Goal: Task Accomplishment & Management: Complete application form

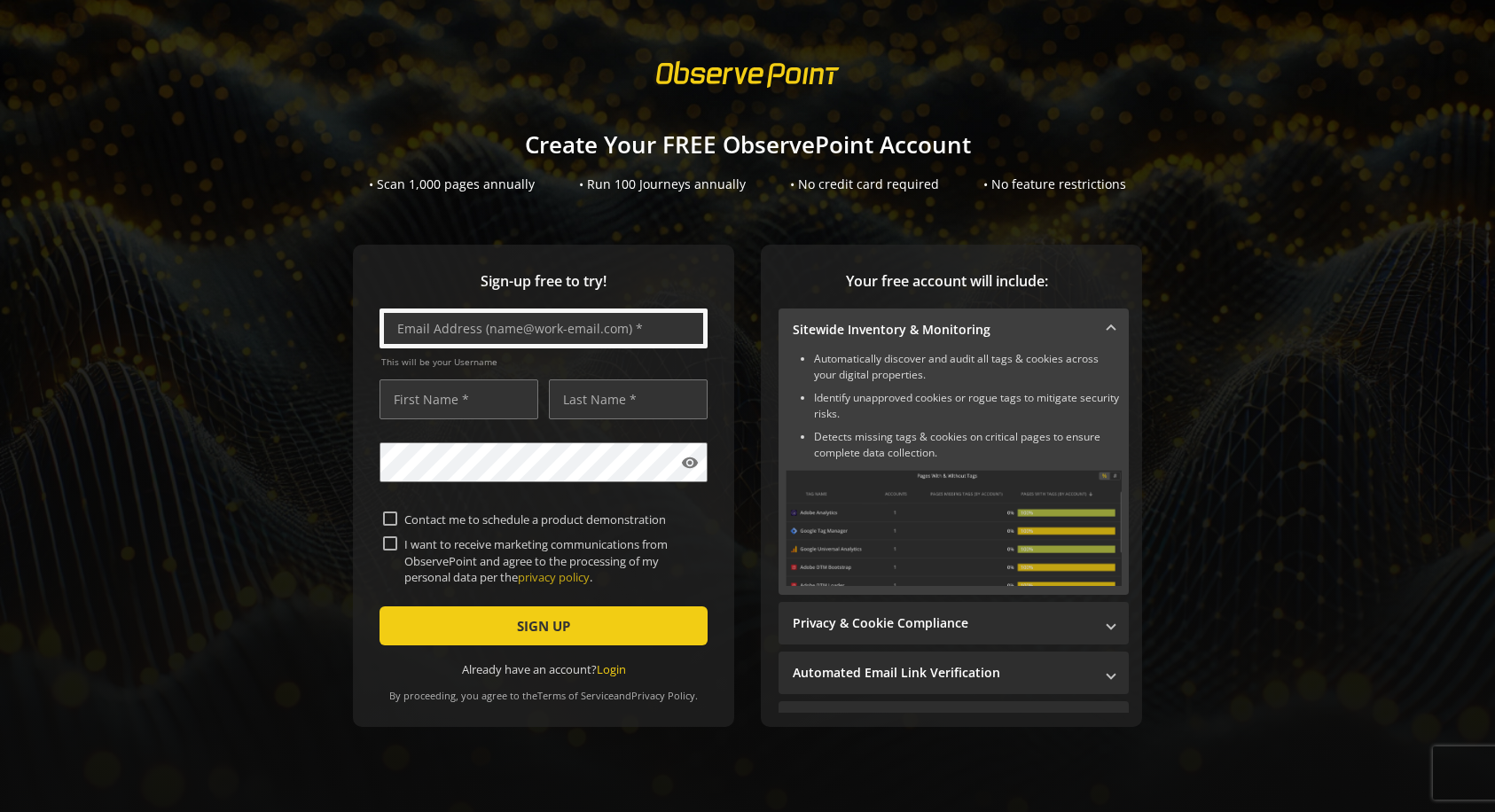
click at [539, 328] on input "text" at bounding box center [544, 328] width 328 height 40
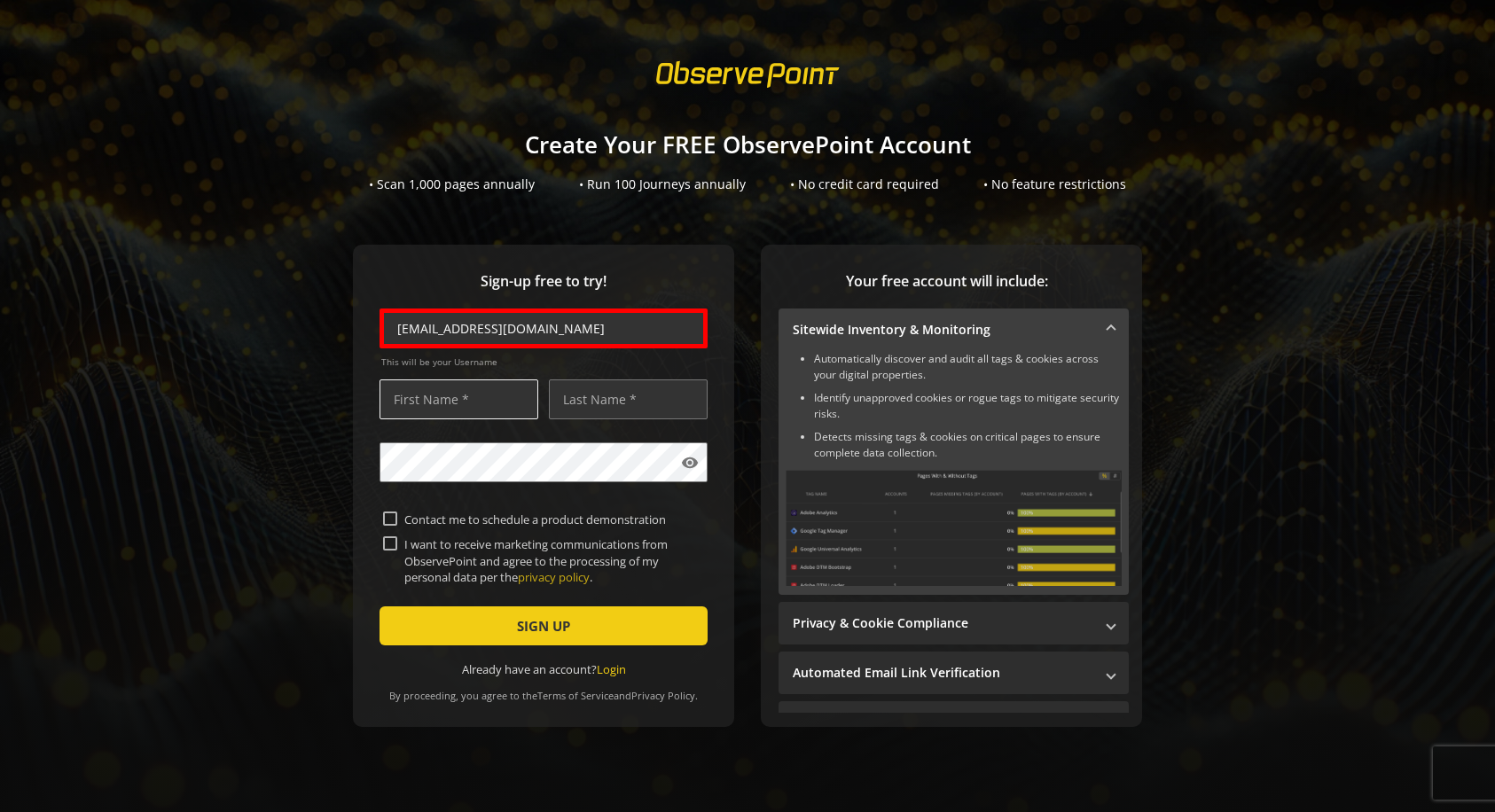
type input "[EMAIL_ADDRESS][DOMAIN_NAME]"
click at [454, 399] on input "text" at bounding box center [459, 400] width 159 height 40
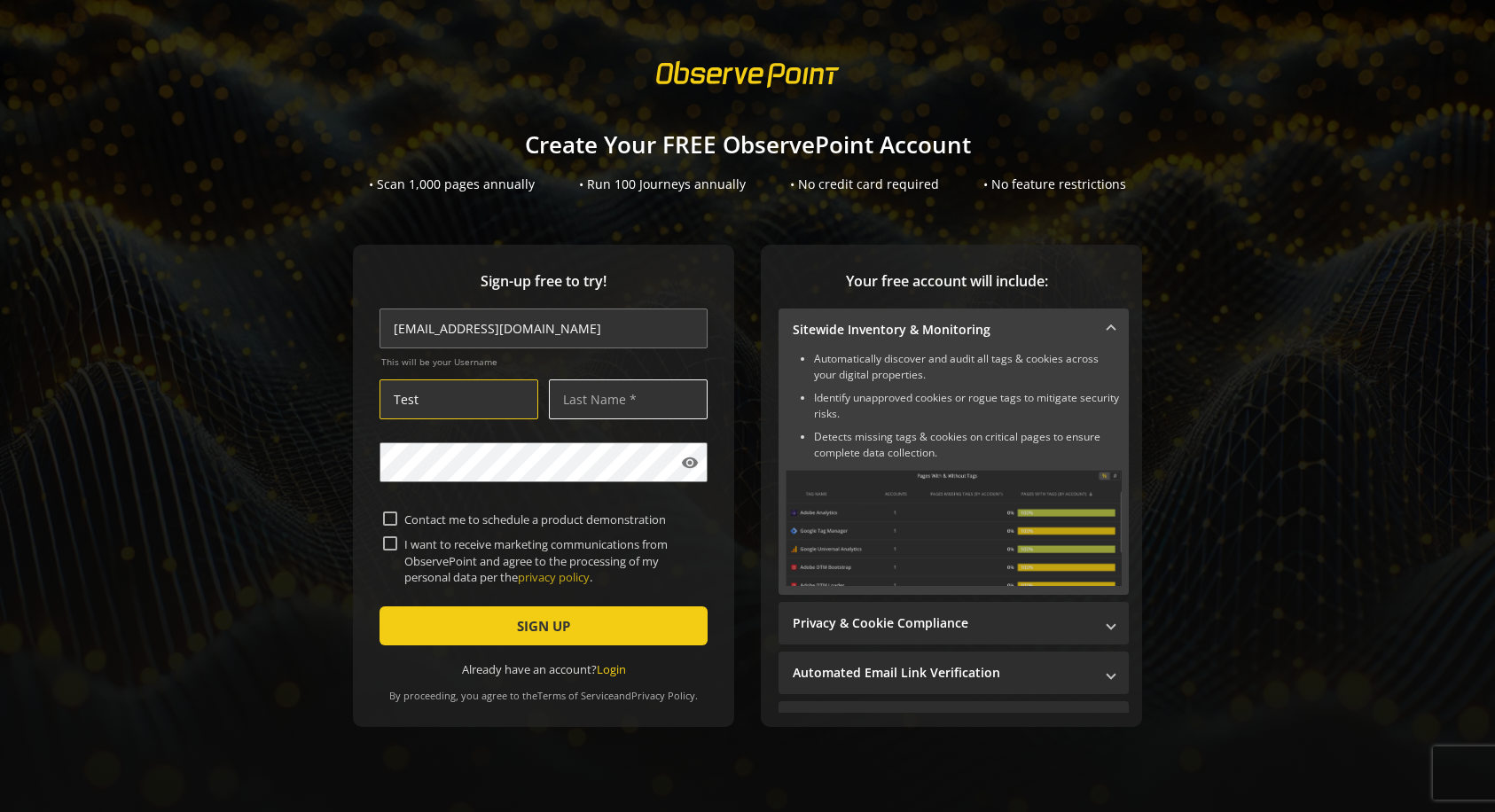
type input "Test"
click at [624, 399] on input "text" at bounding box center [627, 400] width 159 height 40
type input "Test"
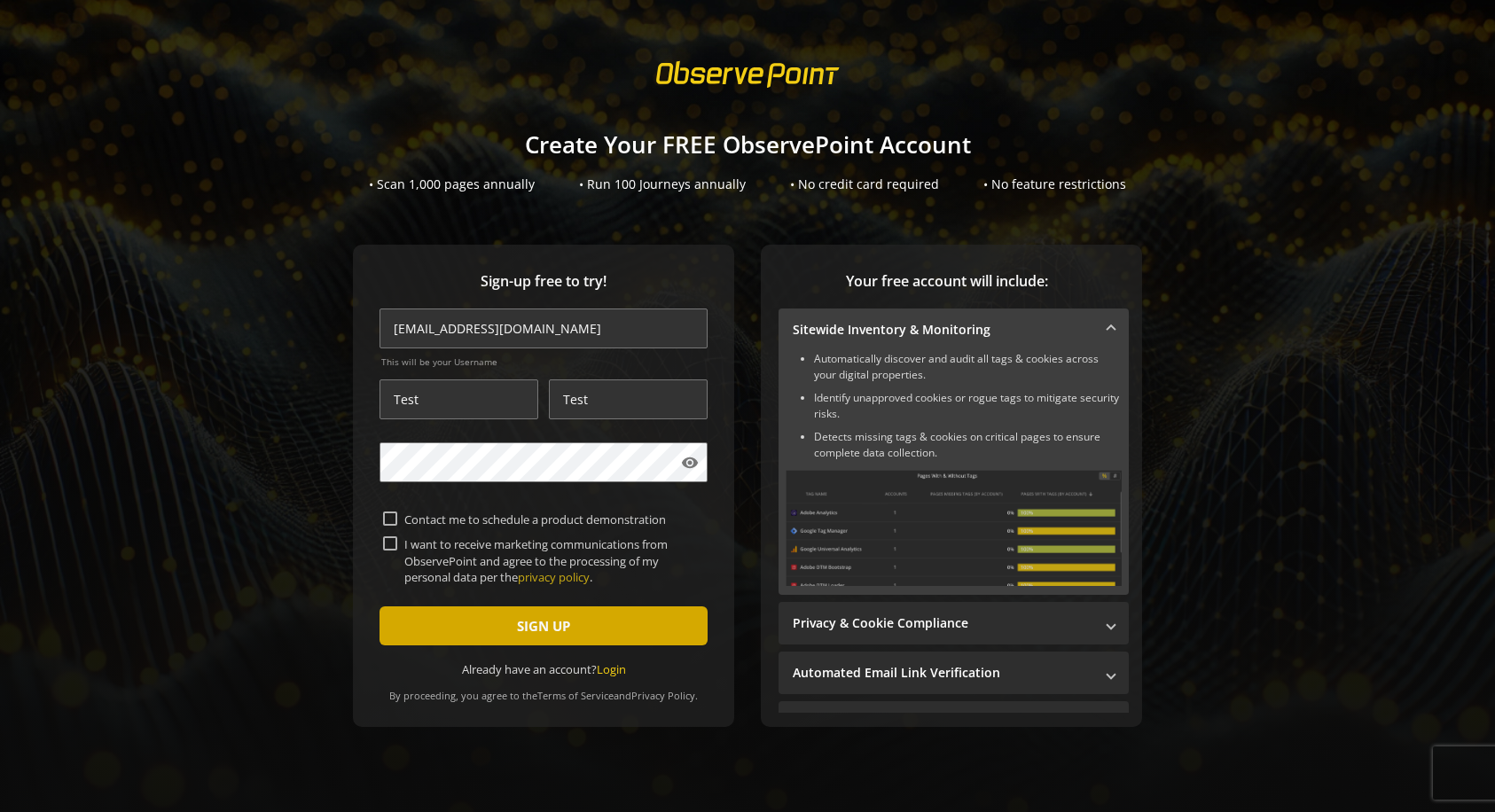
click at [539, 624] on span "SIGN UP" at bounding box center [543, 625] width 53 height 32
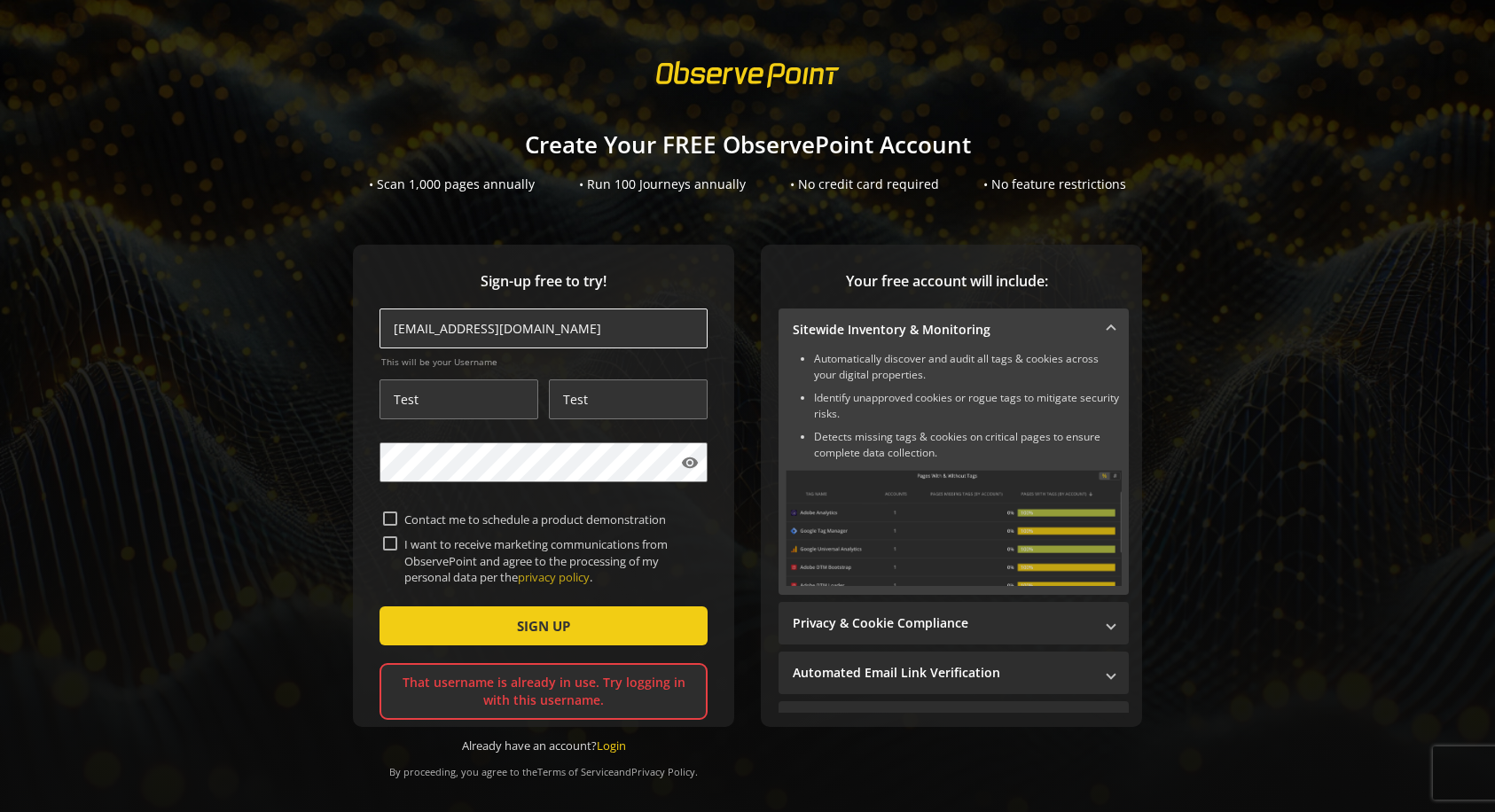
click at [547, 324] on input "[EMAIL_ADDRESS][DOMAIN_NAME]" at bounding box center [544, 328] width 328 height 40
click at [594, 332] on input "[EMAIL_ADDRESS][DOMAIN_NAME]" at bounding box center [544, 328] width 328 height 40
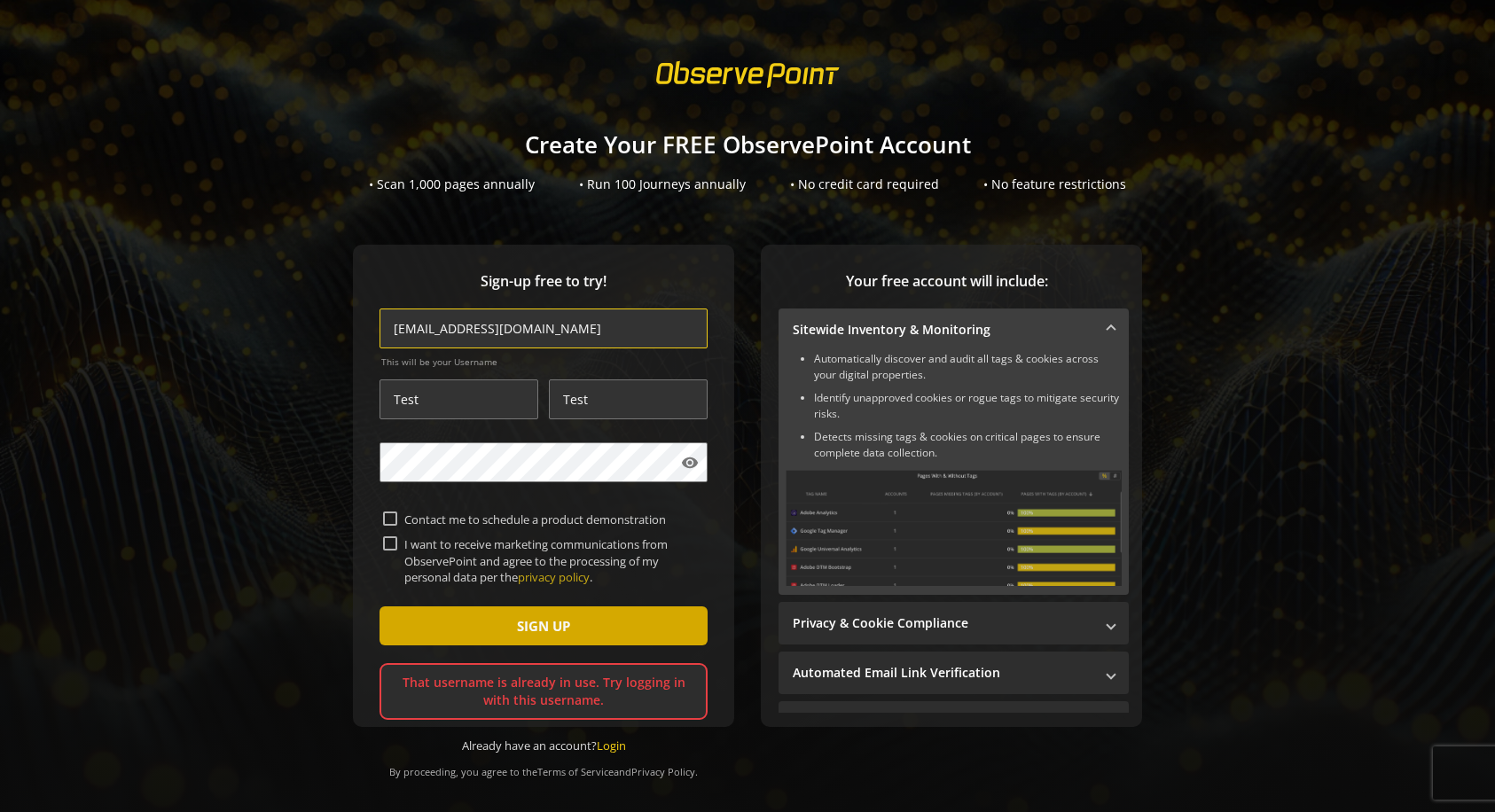
type input "[EMAIL_ADDRESS][DOMAIN_NAME]"
click at [536, 626] on span "SIGN UP" at bounding box center [543, 625] width 53 height 32
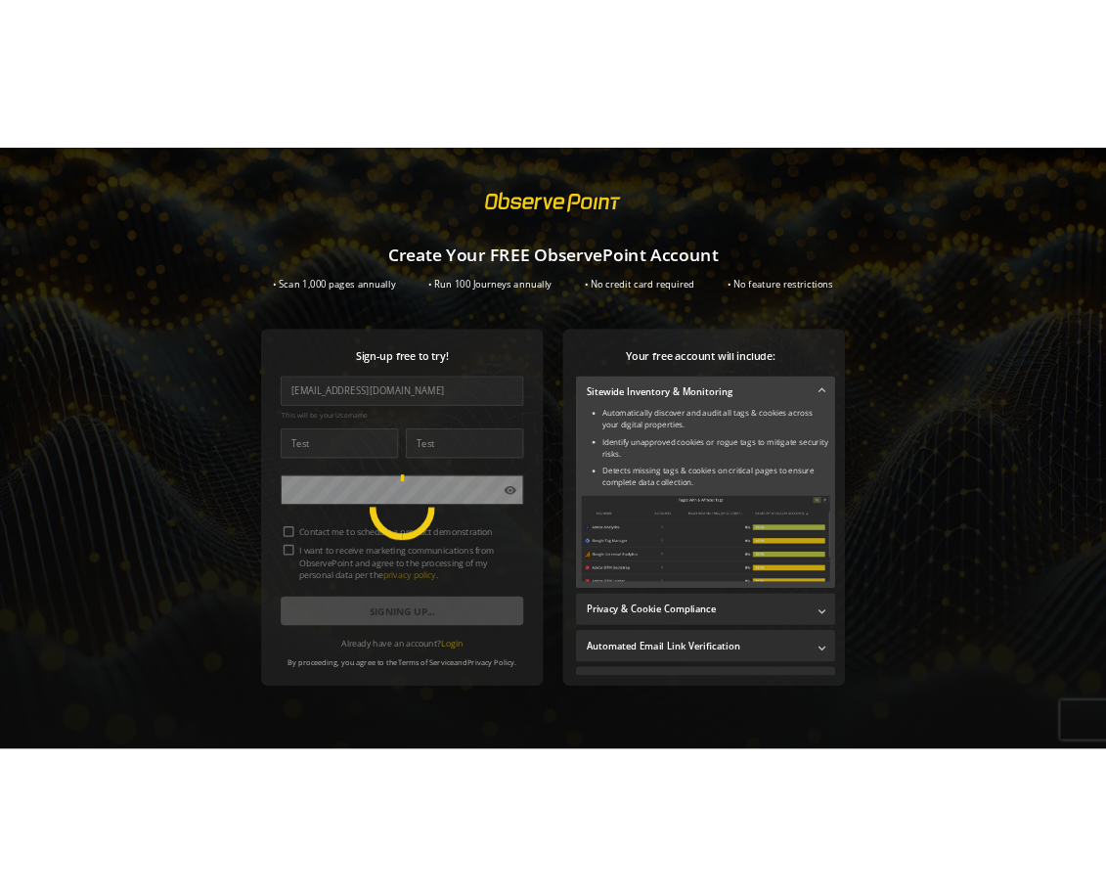
scroll to position [4, 0]
